Goal: Navigation & Orientation: Find specific page/section

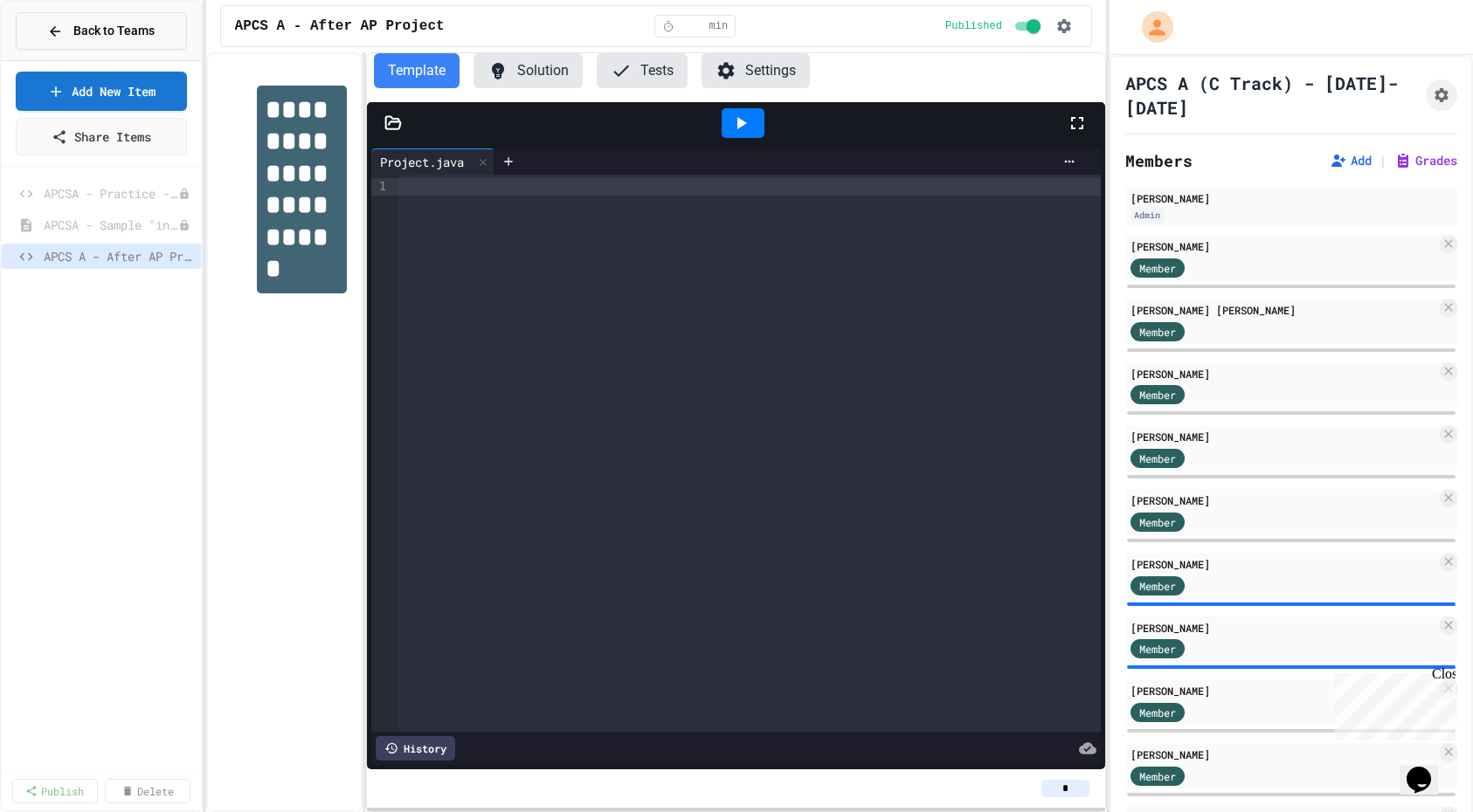
click at [124, 32] on span "Back to Teams" at bounding box center [114, 32] width 82 height 19
